Goal: Task Accomplishment & Management: Use online tool/utility

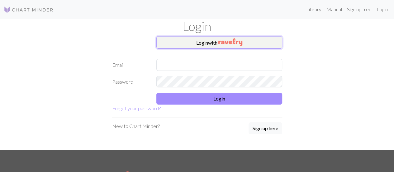
click at [194, 40] on button "Login with" at bounding box center [219, 42] width 126 height 12
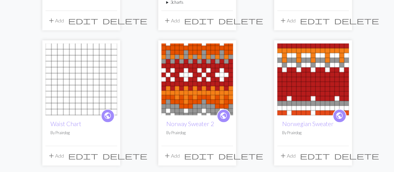
scroll to position [76, 0]
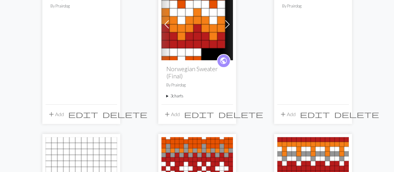
click at [174, 97] on summary "3 charts" at bounding box center [197, 96] width 62 height 6
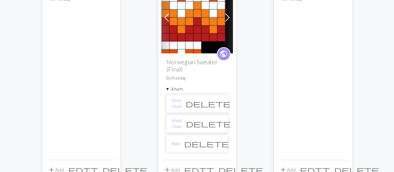
scroll to position [83, 0]
click at [179, 102] on link "Wrist Chart" at bounding box center [177, 103] width 10 height 12
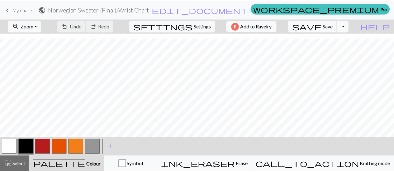
scroll to position [65, 0]
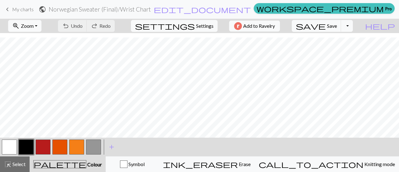
click at [24, 12] on link "keyboard_arrow_left My charts" at bounding box center [19, 9] width 30 height 11
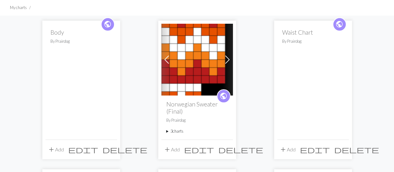
scroll to position [41, 0]
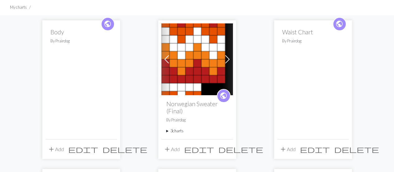
click at [174, 131] on summary "3 charts" at bounding box center [197, 131] width 62 height 6
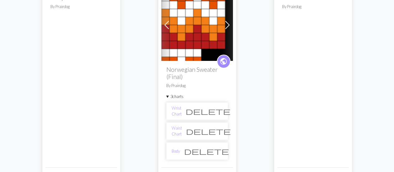
scroll to position [76, 0]
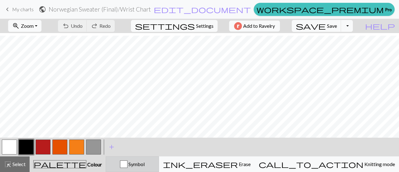
scroll to position [63, 0]
click at [341, 25] on button "save Save Save" at bounding box center [317, 26] width 50 height 12
click at [103, 26] on div "undo Undo Undo redo Redo Redo" at bounding box center [86, 26] width 66 height 14
click at [338, 31] on button "save Save Save" at bounding box center [317, 26] width 50 height 12
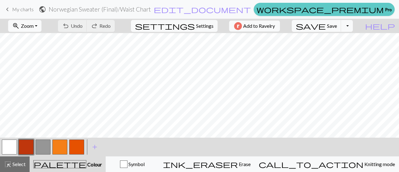
scroll to position [65, 0]
